Goal: Task Accomplishment & Management: Use online tool/utility

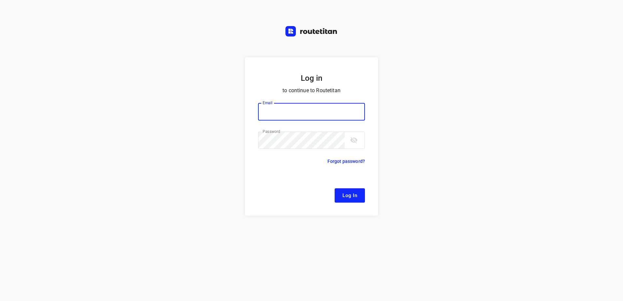
type input "[EMAIL_ADDRESS][DOMAIN_NAME]"
click at [351, 192] on span "Log In" at bounding box center [350, 195] width 15 height 8
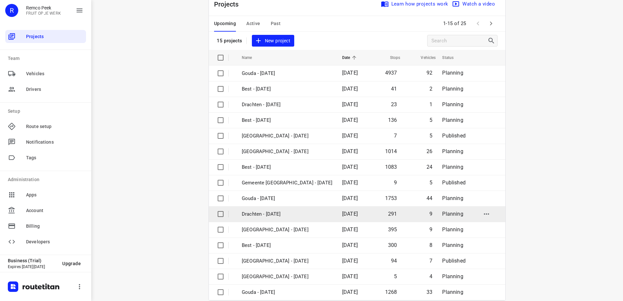
scroll to position [28, 0]
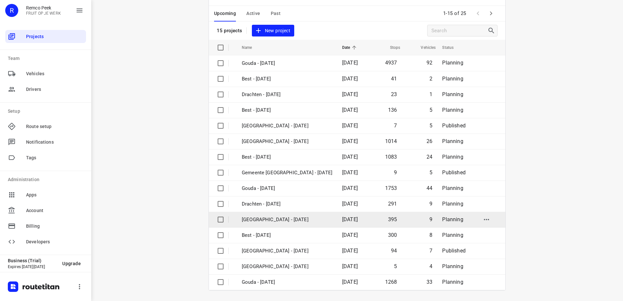
click at [301, 218] on p "[GEOGRAPHIC_DATA] - [DATE]" at bounding box center [287, 219] width 91 height 7
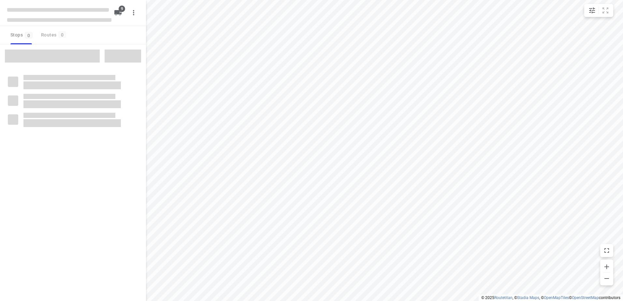
type input "distance"
